Goal: Transaction & Acquisition: Purchase product/service

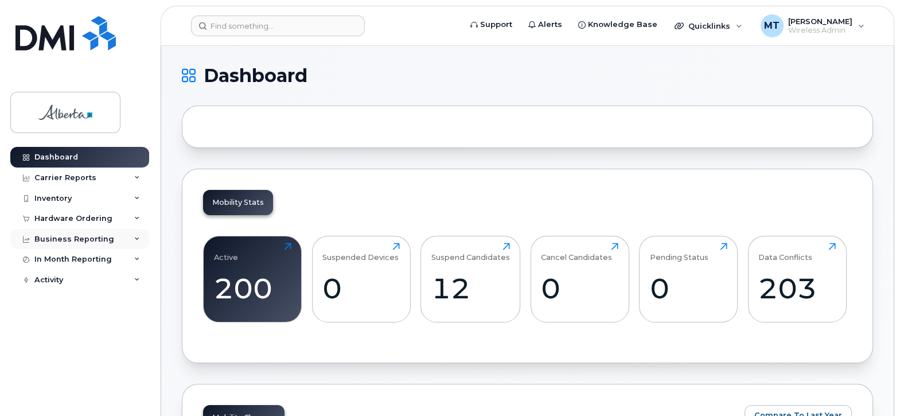
click at [74, 234] on div "Business Reporting" at bounding box center [74, 238] width 80 height 9
click at [93, 208] on div "Hardware Ordering" at bounding box center [79, 218] width 139 height 21
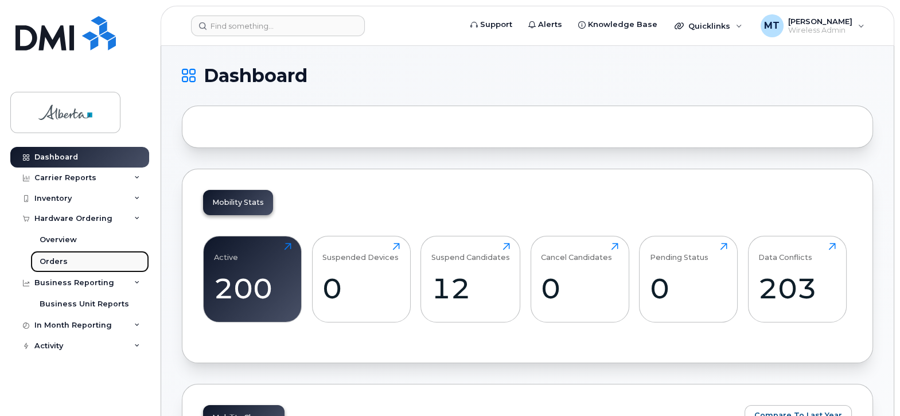
click at [51, 256] on div "Orders" at bounding box center [54, 261] width 28 height 10
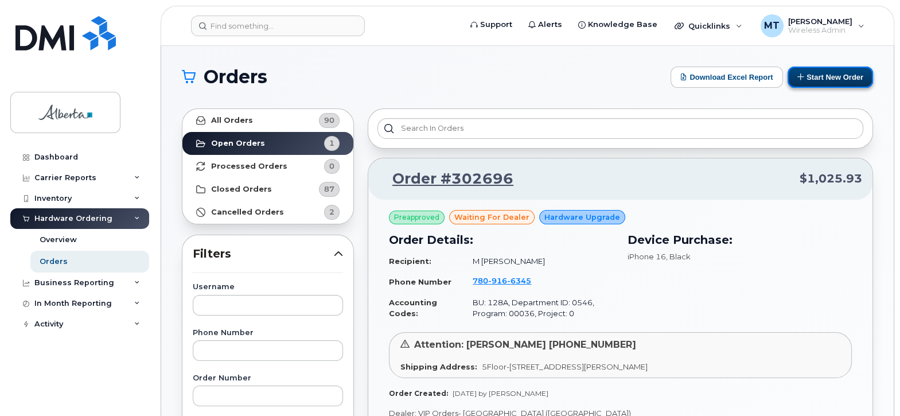
click at [844, 81] on button "Start New Order" at bounding box center [829, 77] width 85 height 21
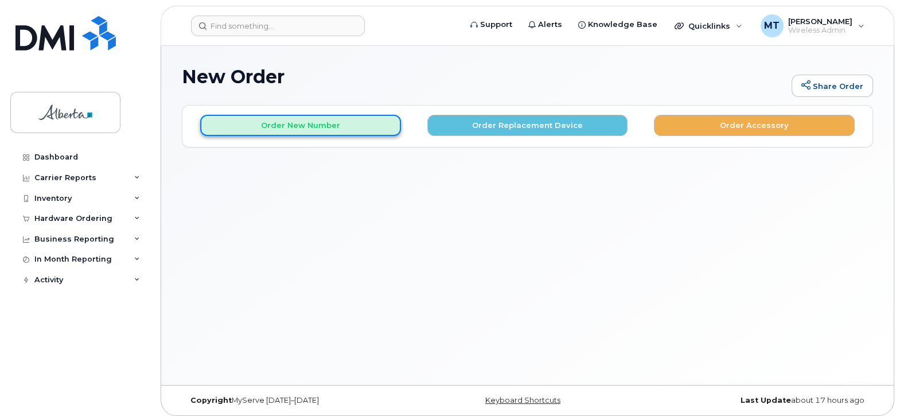
click at [292, 123] on button "Order New Number" at bounding box center [300, 125] width 201 height 21
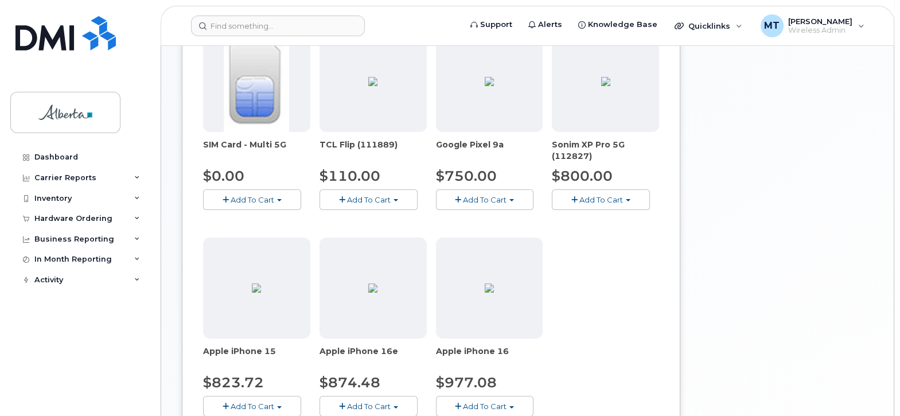
scroll to position [194, 0]
